Goal: Browse casually: Explore the website without a specific task or goal

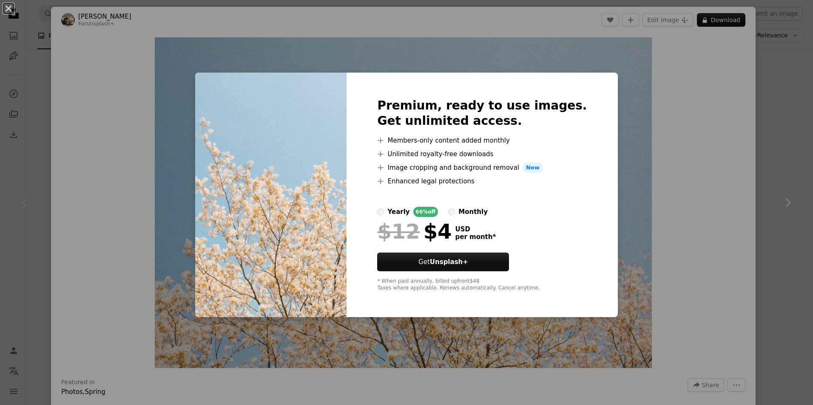
click at [651, 152] on div "An X shape Premium, ready to use images. Get unlimited access. A plus sign Memb…" at bounding box center [406, 202] width 813 height 405
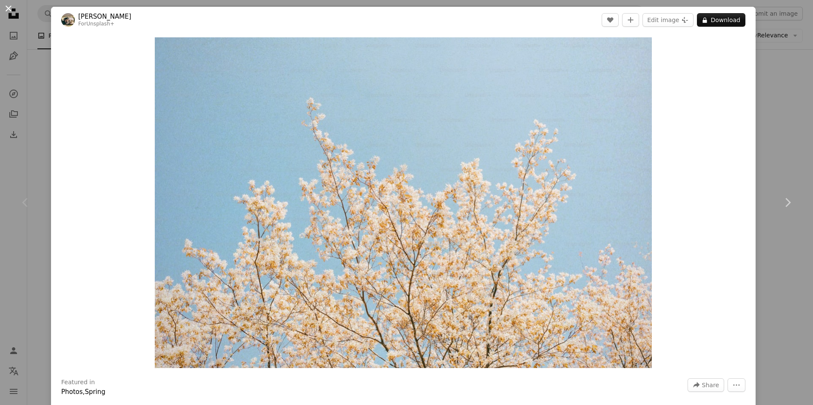
click at [11, 9] on button "An X shape" at bounding box center [8, 8] width 10 height 10
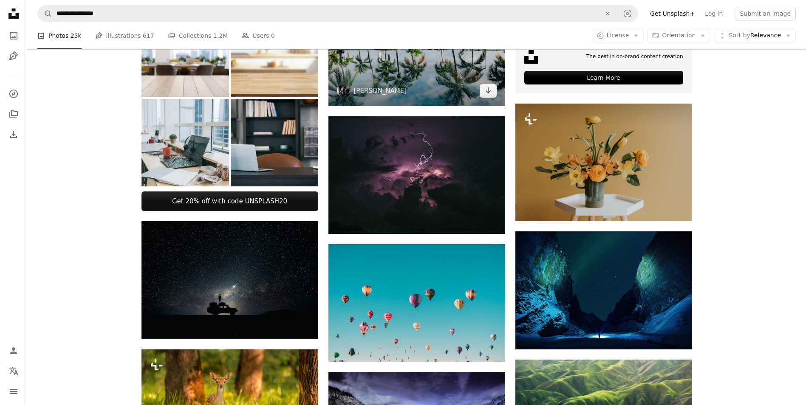
scroll to position [255, 0]
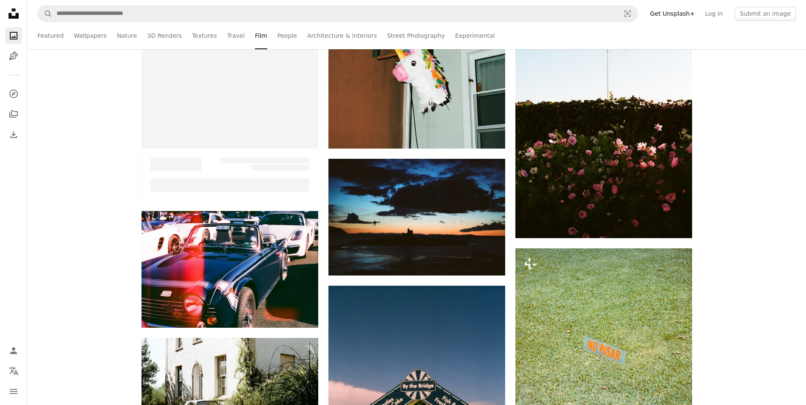
scroll to position [128, 0]
